Goal: Information Seeking & Learning: Learn about a topic

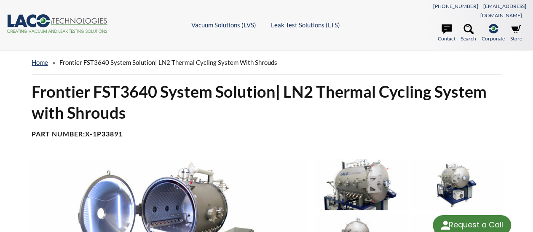
select select "Language Translate Widget"
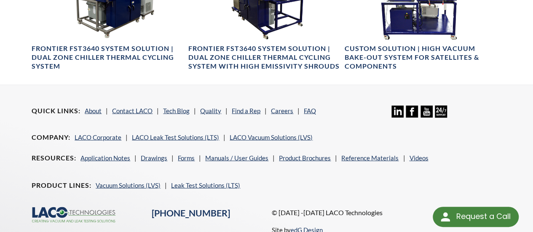
scroll to position [753, 0]
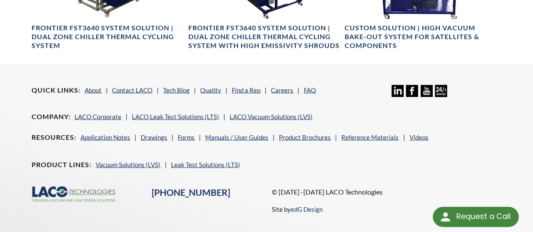
click at [517, 85] on div "Quick Links About Contact LACO Tech Blog Quality Find a Rep Careers FAQ Linkedi…" at bounding box center [266, 149] width 533 height 170
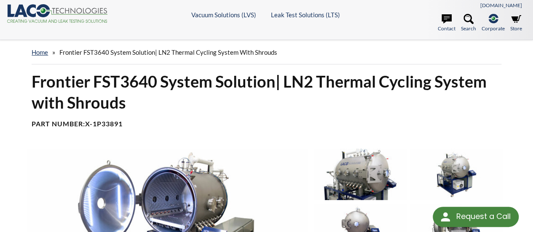
scroll to position [0, 0]
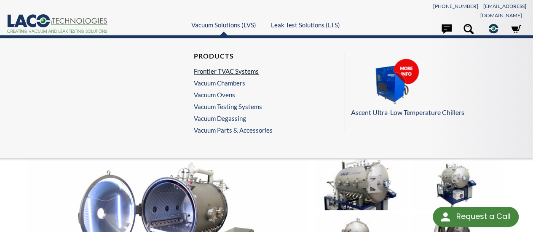
click at [218, 67] on link "Frontier TVAC Systems" at bounding box center [231, 71] width 75 height 8
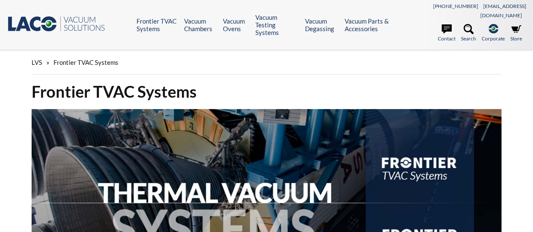
select select "Language Translate Widget"
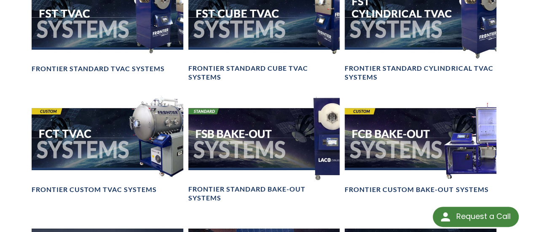
scroll to position [702, 0]
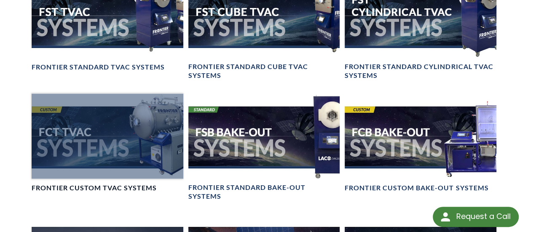
click at [90, 183] on h4 "Frontier Custom TVAC Systems" at bounding box center [94, 187] width 125 height 9
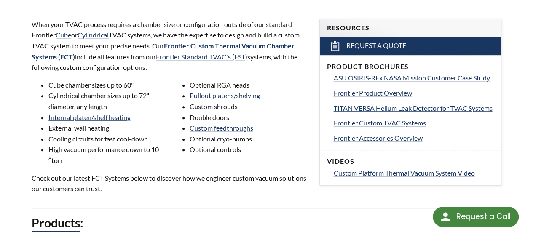
scroll to position [297, 0]
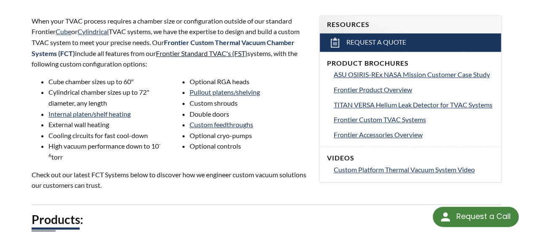
click at [193, 49] on link "Frontier Standard TVAC's (FST)" at bounding box center [201, 53] width 91 height 8
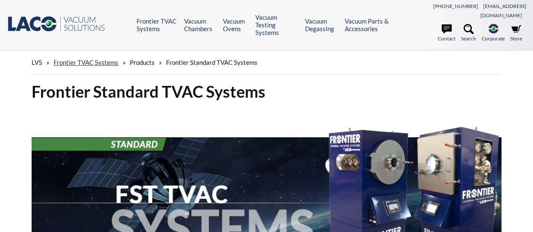
select select "Language Translate Widget"
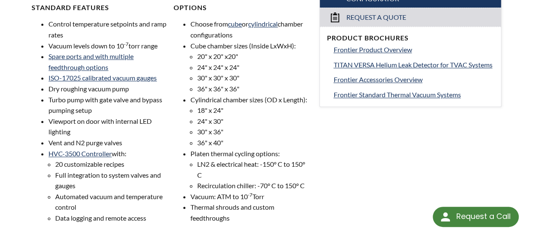
scroll to position [352, 0]
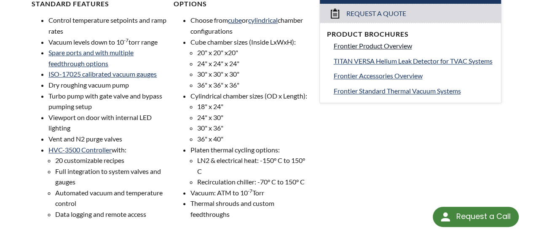
click at [376, 42] on span "Frontier Product Overview" at bounding box center [372, 46] width 78 height 8
